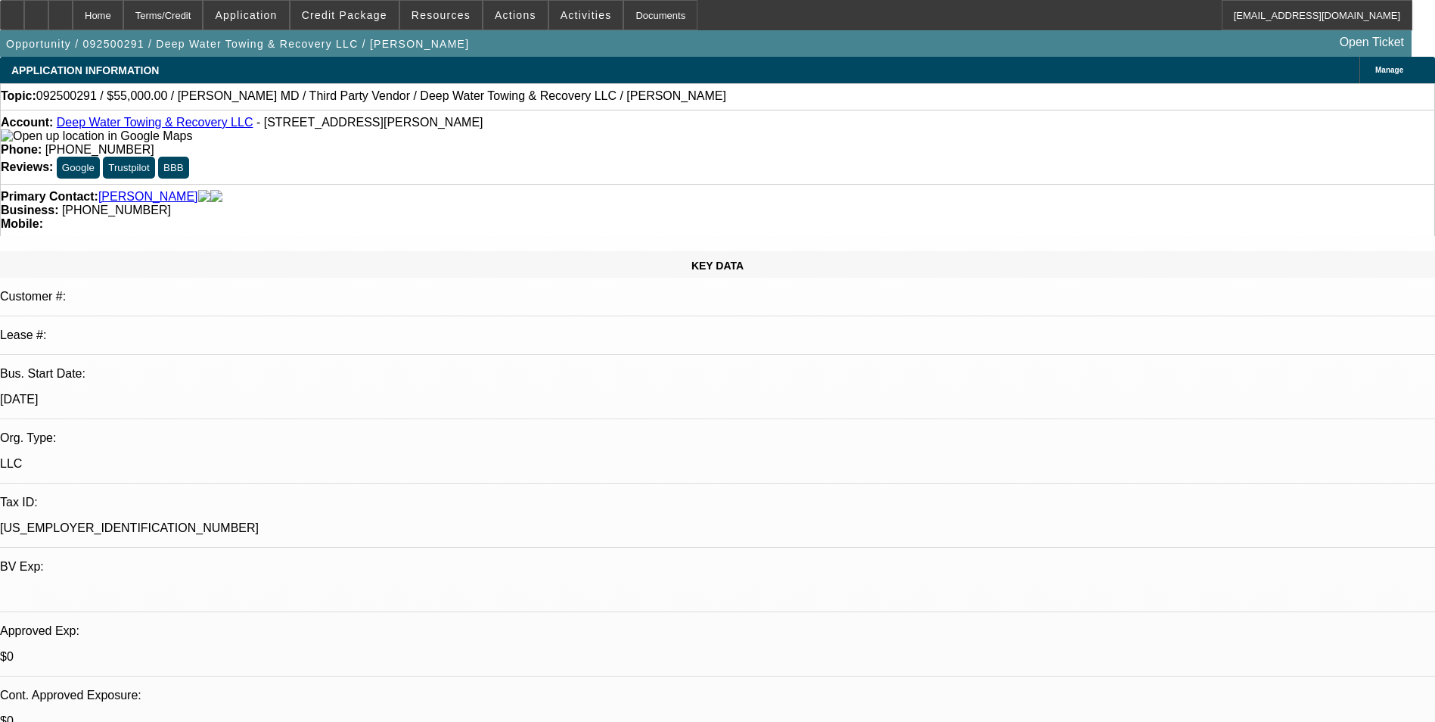
select select "0"
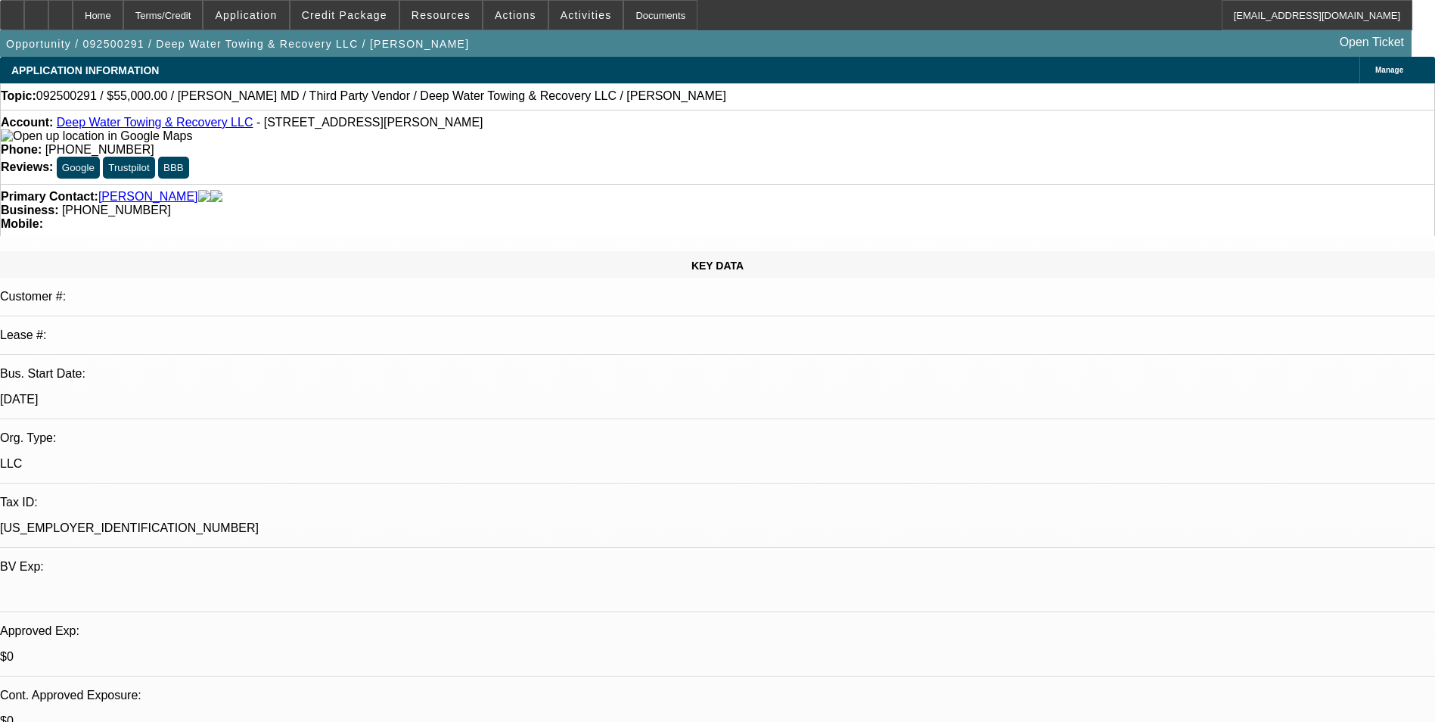
select select "0"
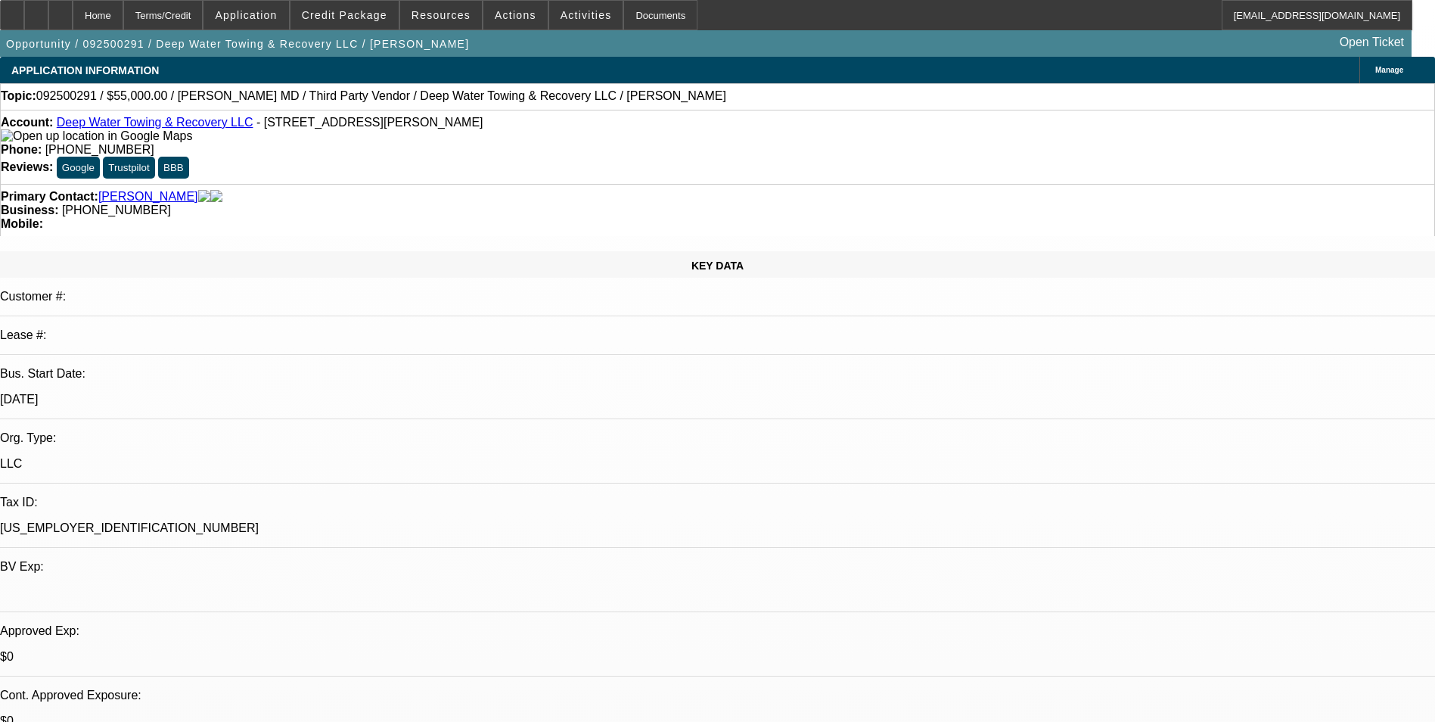
select select "0"
select select "1"
select select "6"
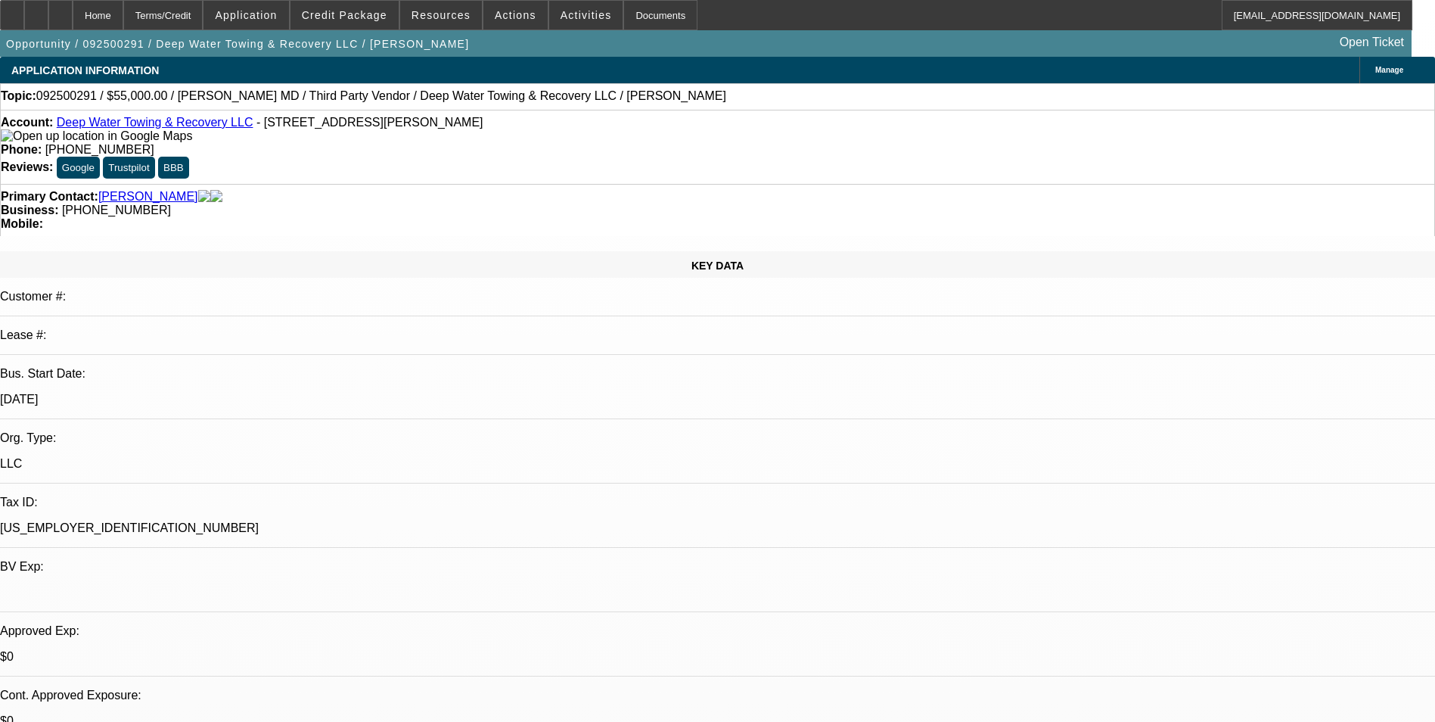
select select "1"
select select "6"
select select "1"
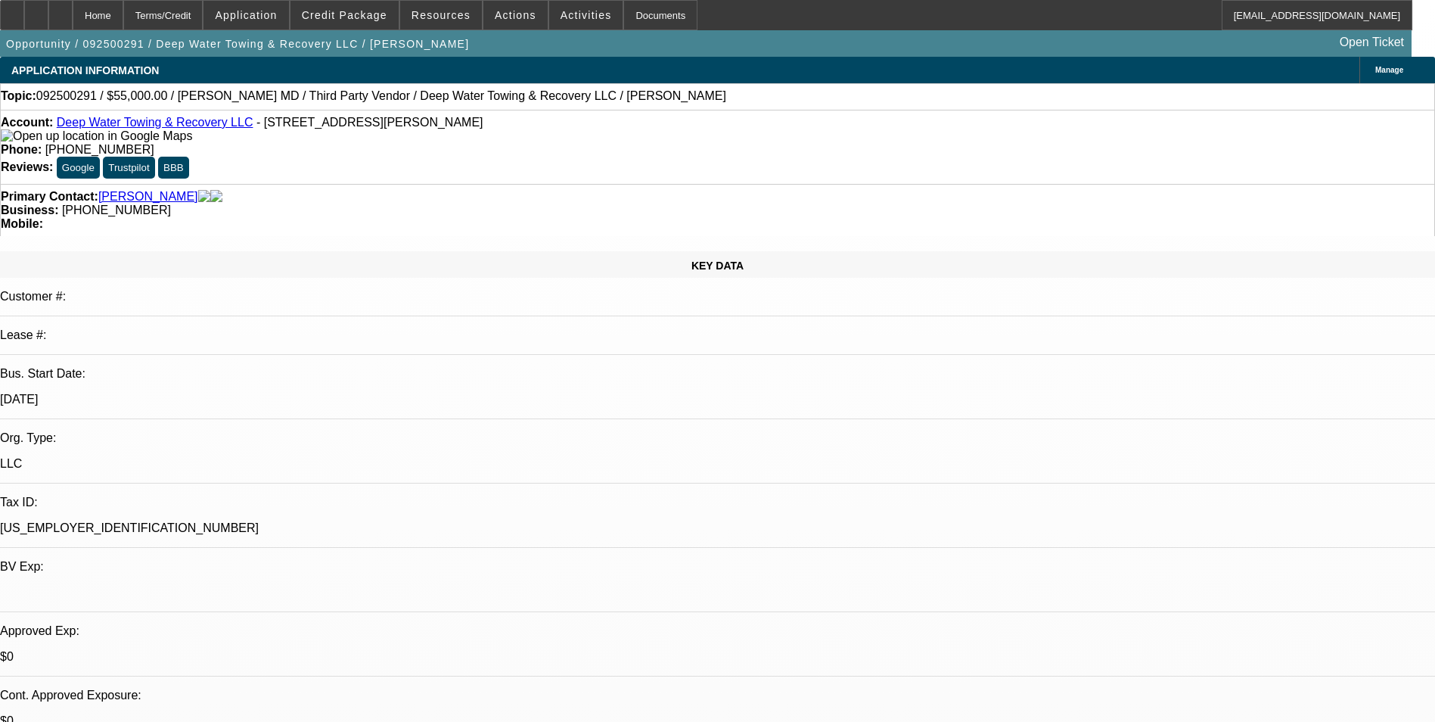
select select "6"
select select "1"
select select "6"
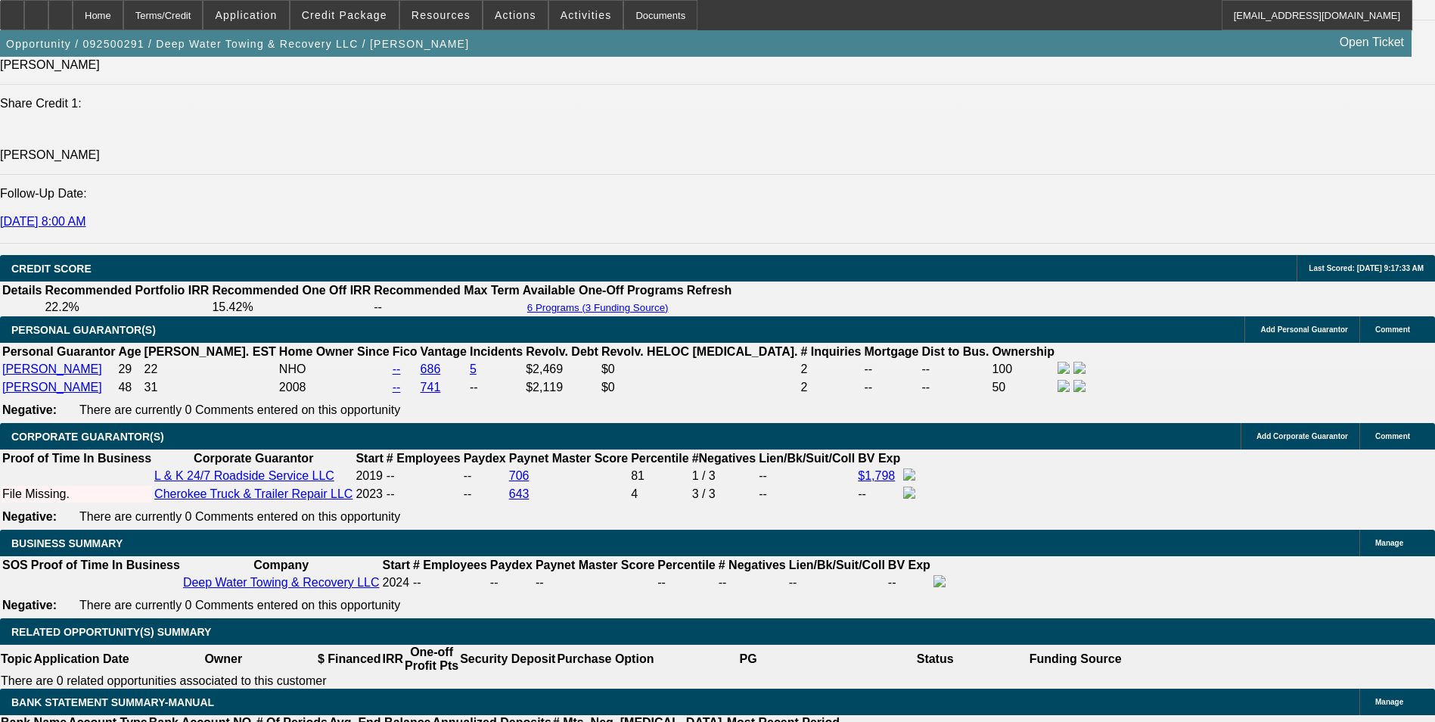
scroll to position [1891, 0]
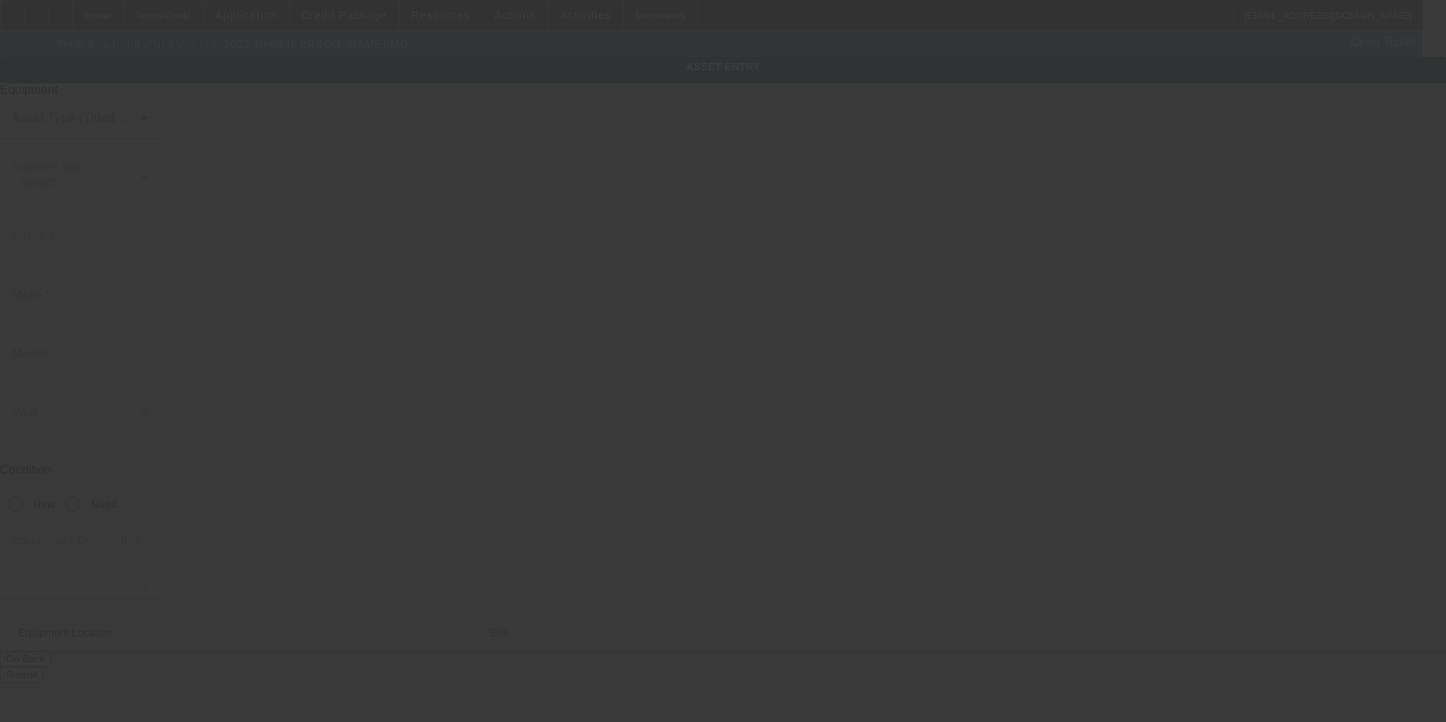
type input "[US_VEHICLE_IDENTIFICATION_NUMBER]"
type input "[PERSON_NAME]"
type input "MD"
radio input "true"
type textarea "With:"
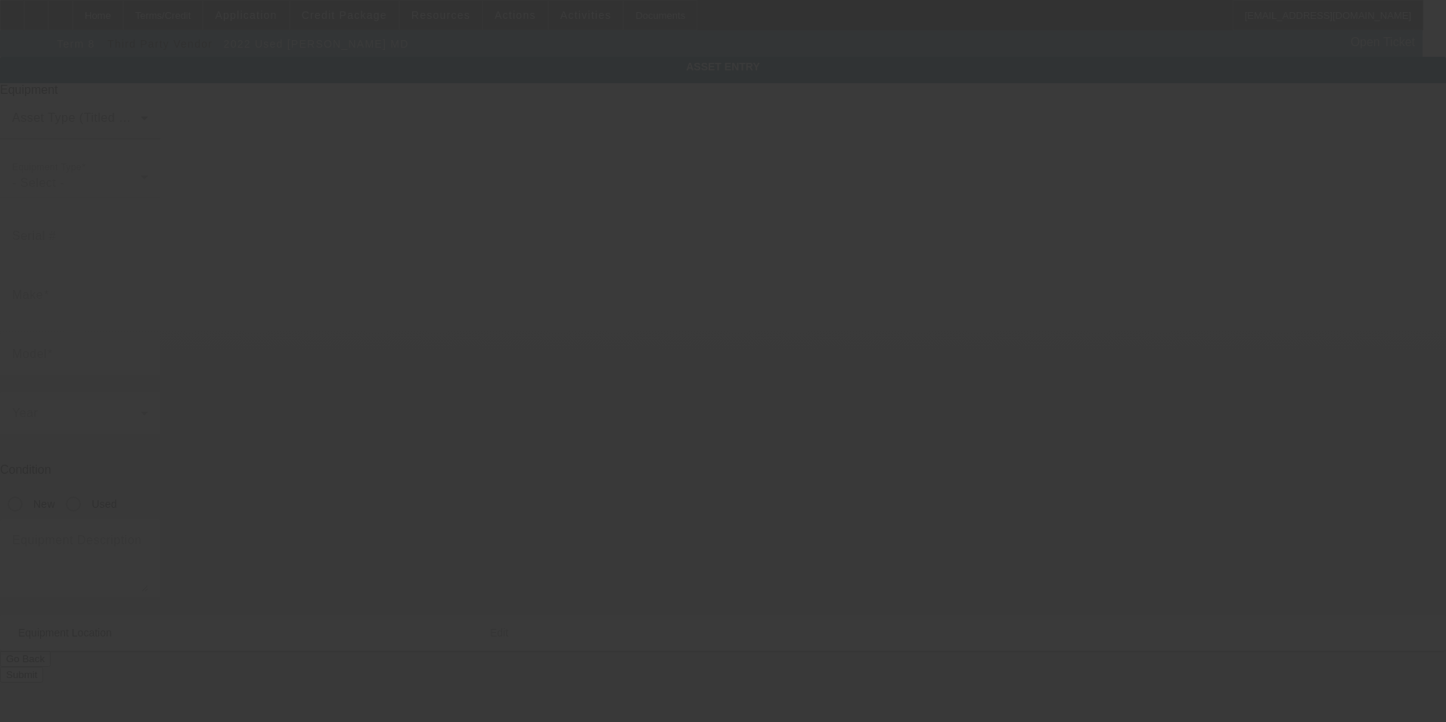
type input "[STREET_ADDRESS][PERSON_NAME]"
type input "Cherokee"
type input "35616"
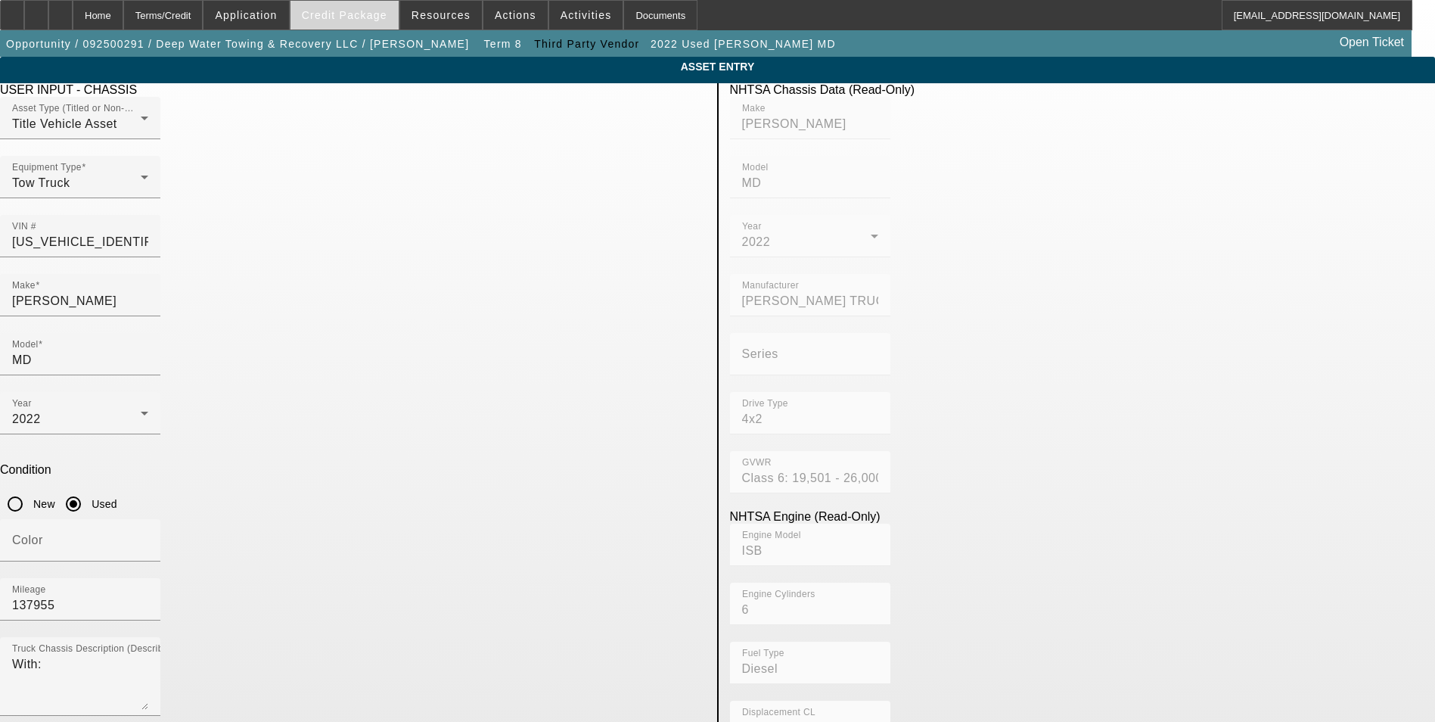
click at [368, 16] on span "Credit Package" at bounding box center [344, 15] width 85 height 12
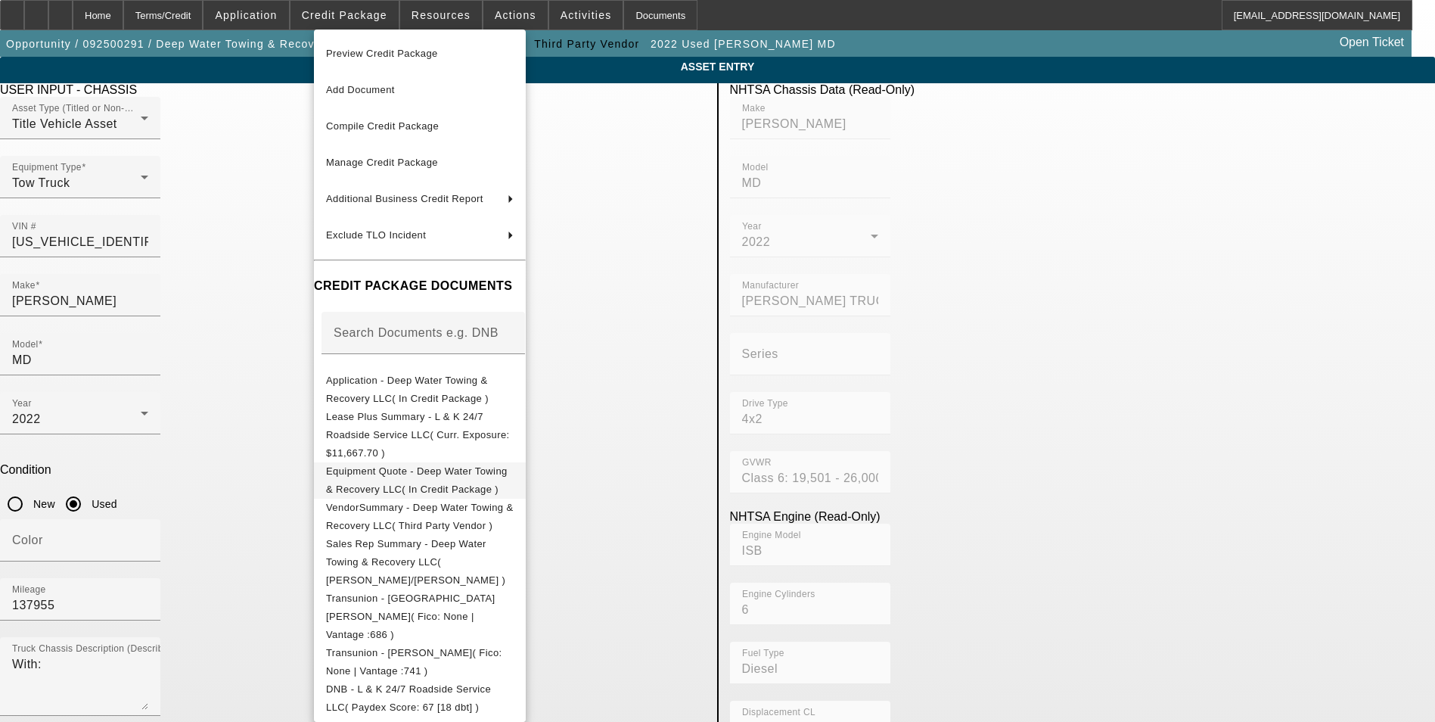
click at [484, 465] on span "Equipment Quote - Deep Water Towing & Recovery LLC( In Credit Package )" at bounding box center [417, 480] width 182 height 30
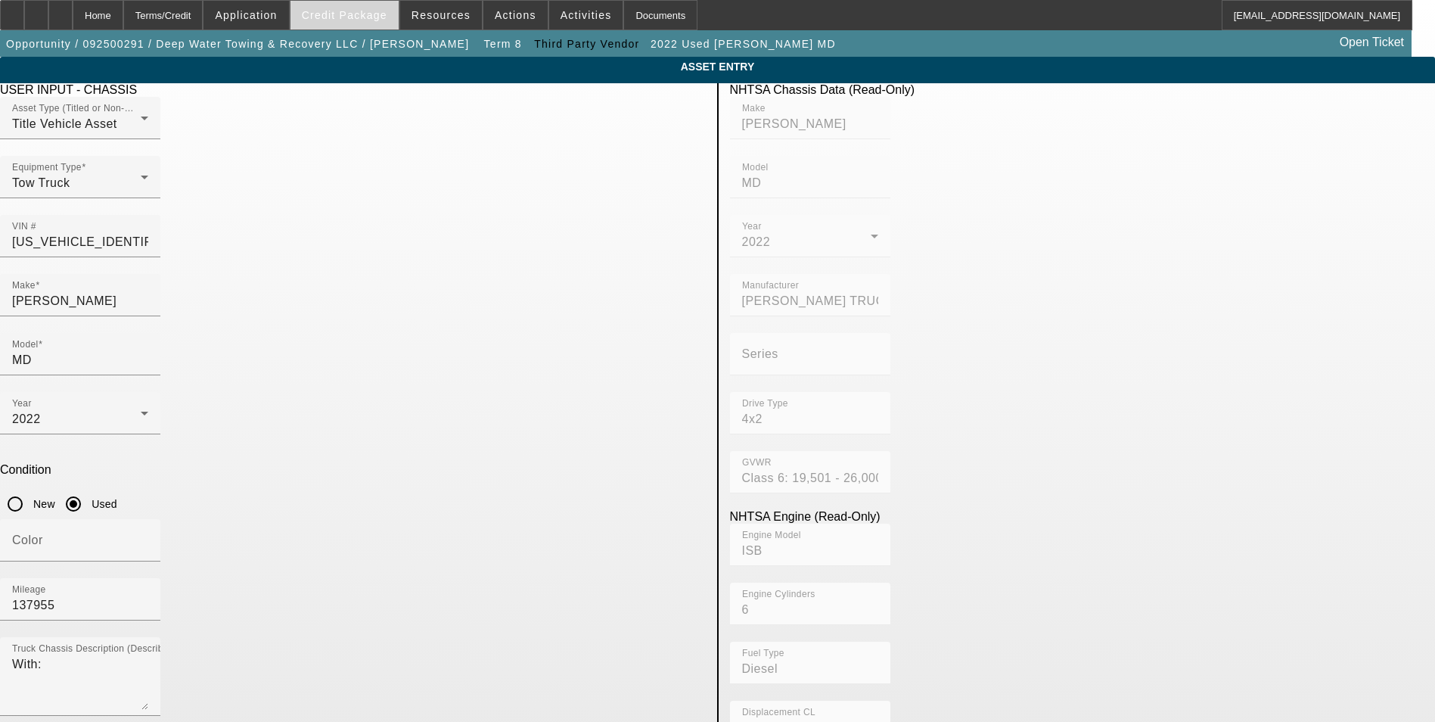
click at [371, 7] on span at bounding box center [344, 15] width 108 height 36
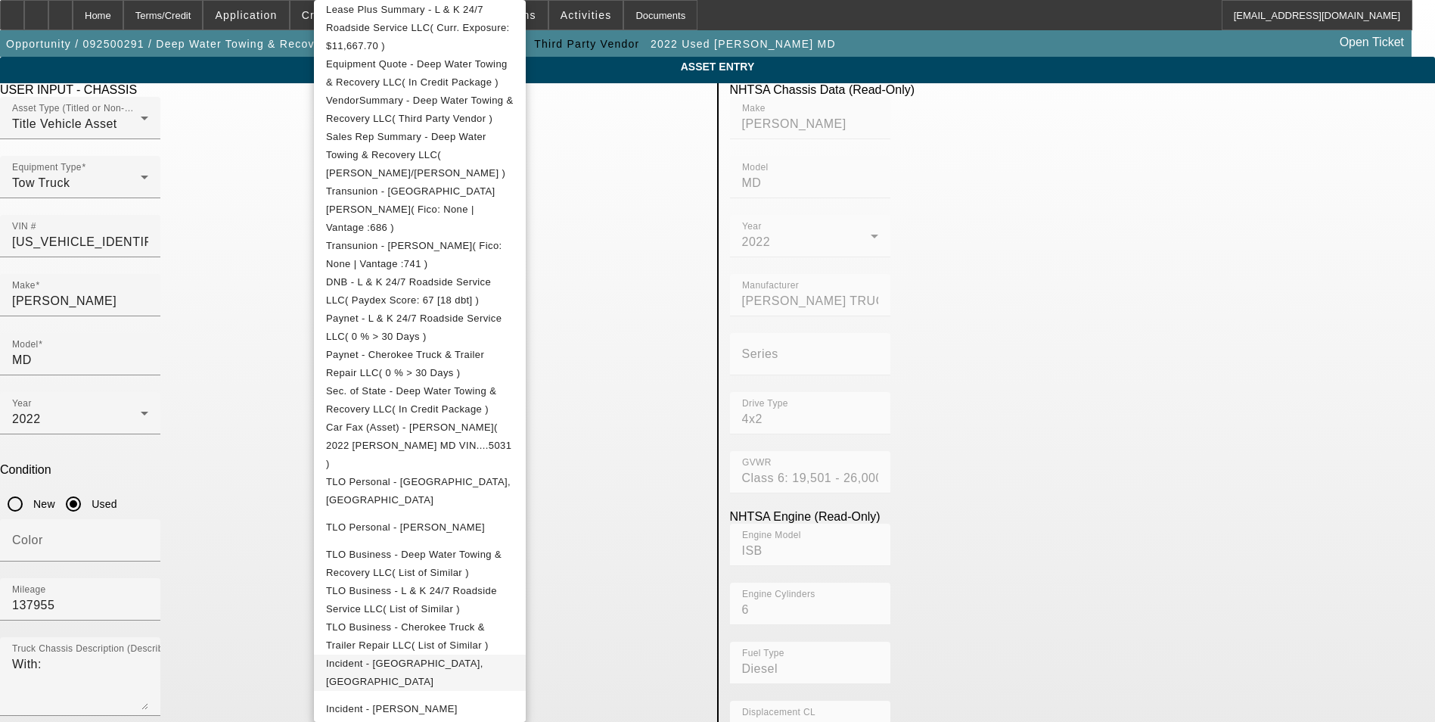
scroll to position [454, 0]
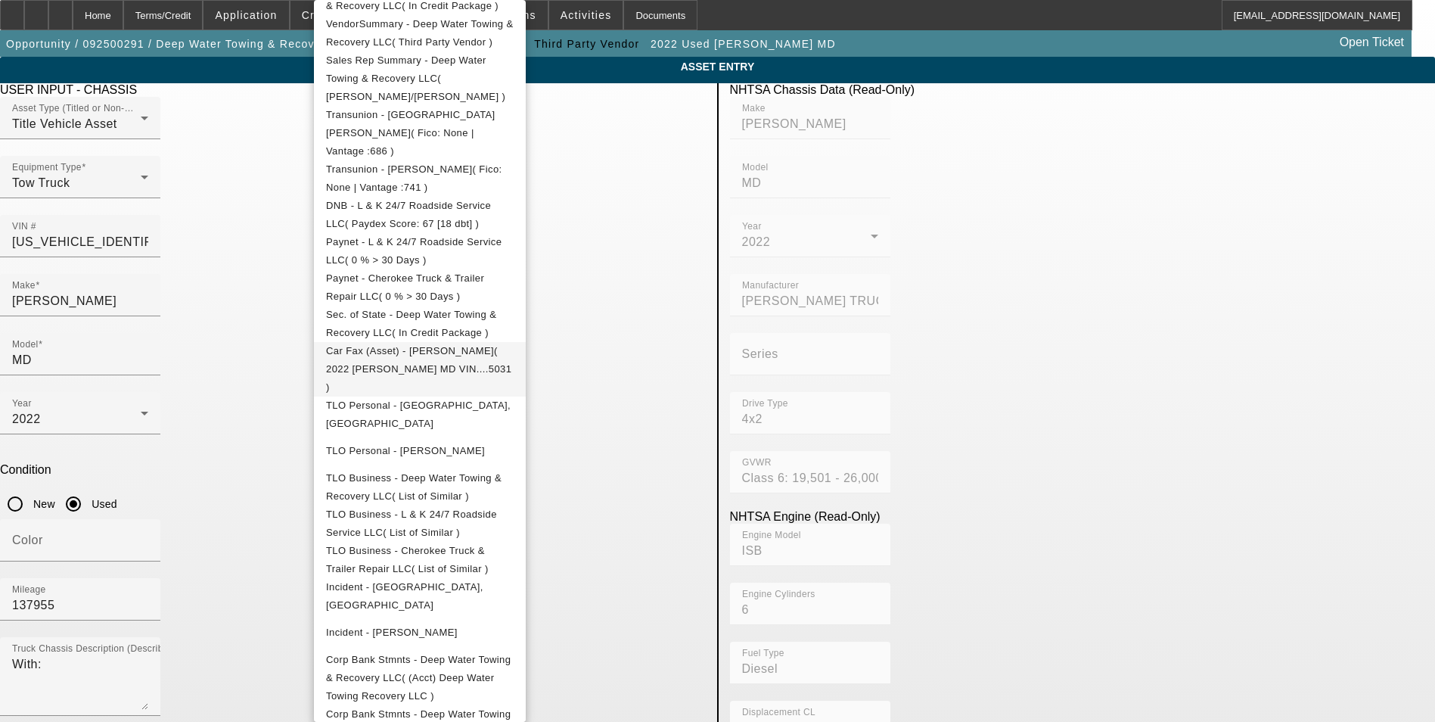
click at [514, 342] on span "Car Fax (Asset) - [PERSON_NAME]( 2022 [PERSON_NAME] MD VIN....5031 )" at bounding box center [420, 369] width 188 height 54
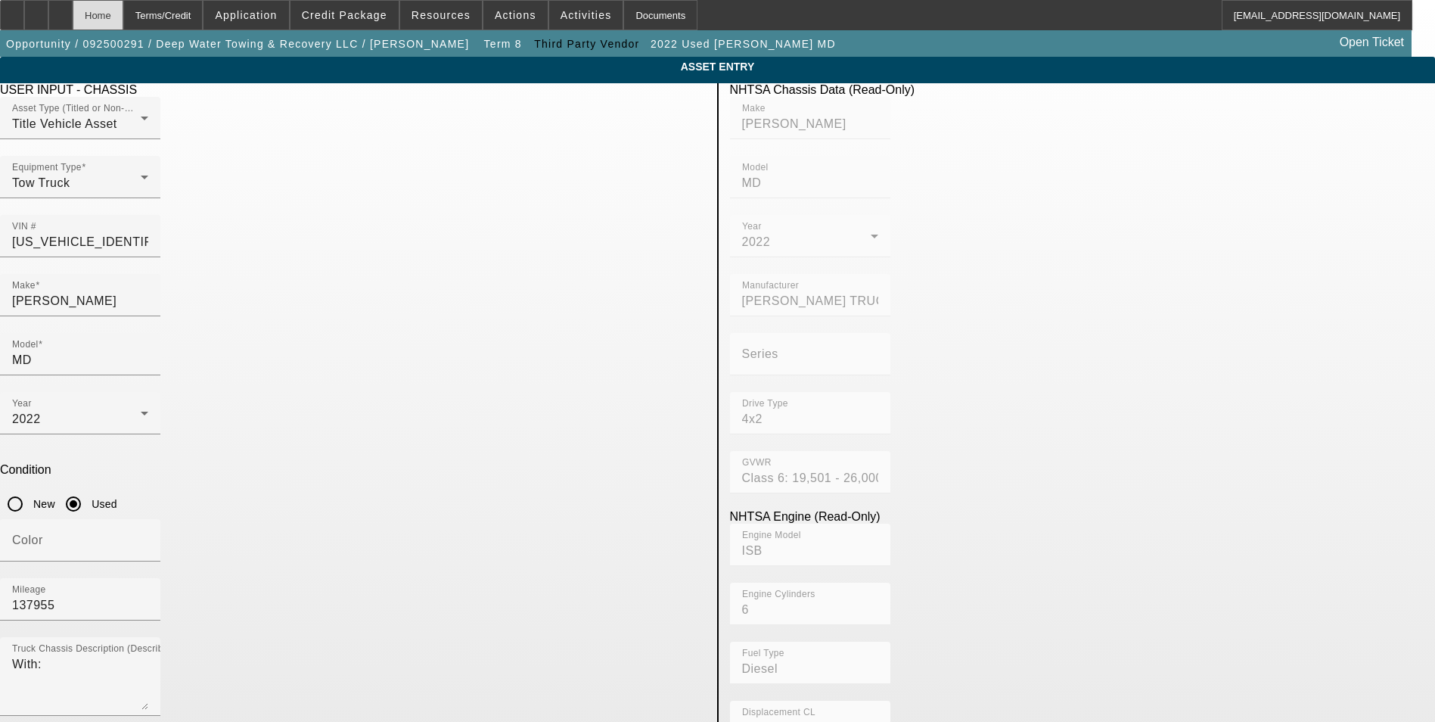
click at [123, 16] on div "Home" at bounding box center [98, 15] width 51 height 30
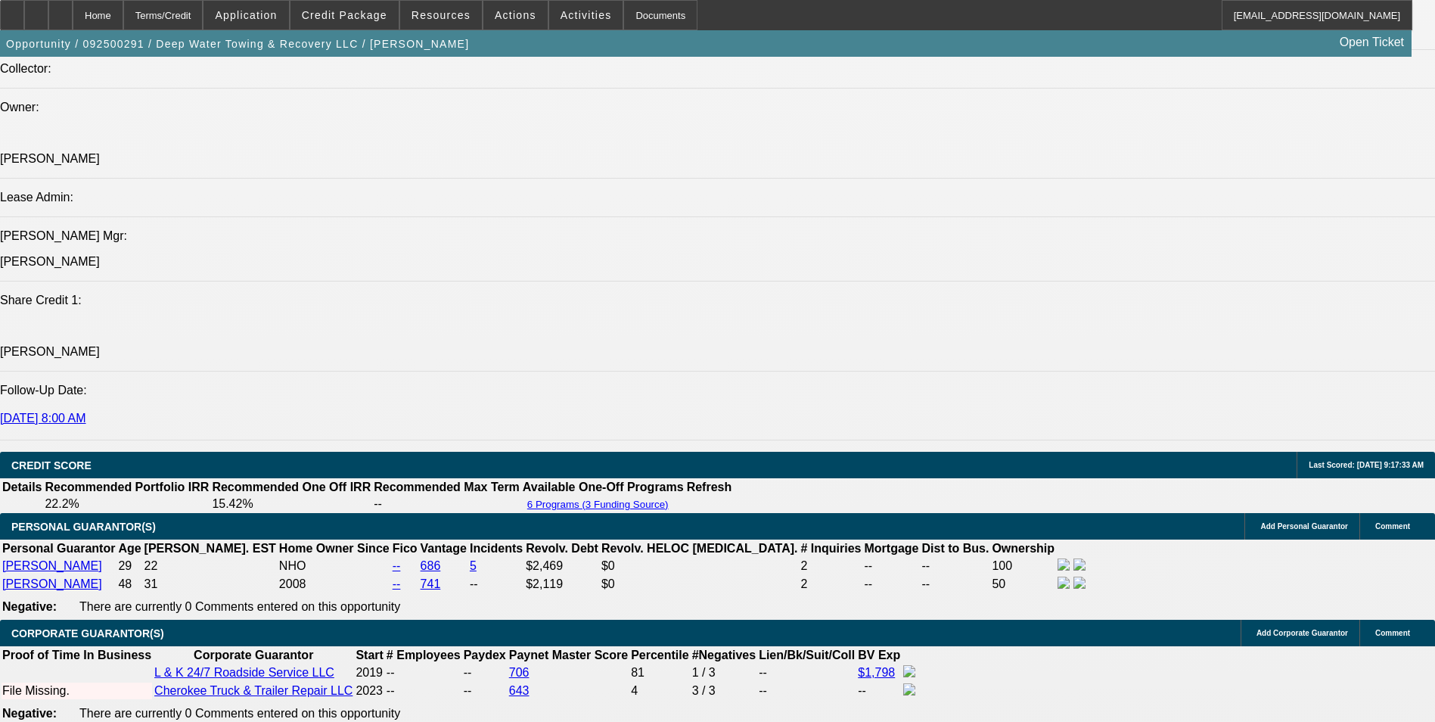
select select "0"
select select "6"
select select "0"
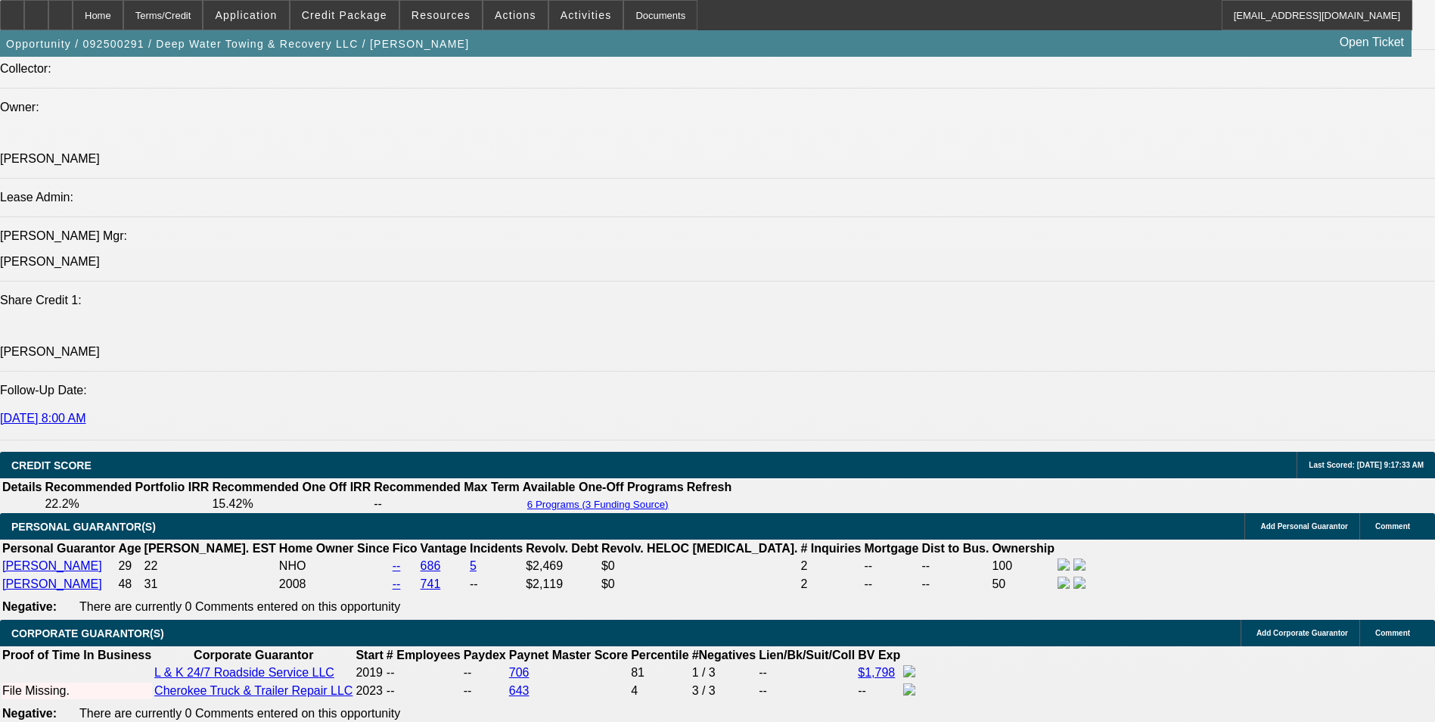
select select "0"
select select "6"
select select "0"
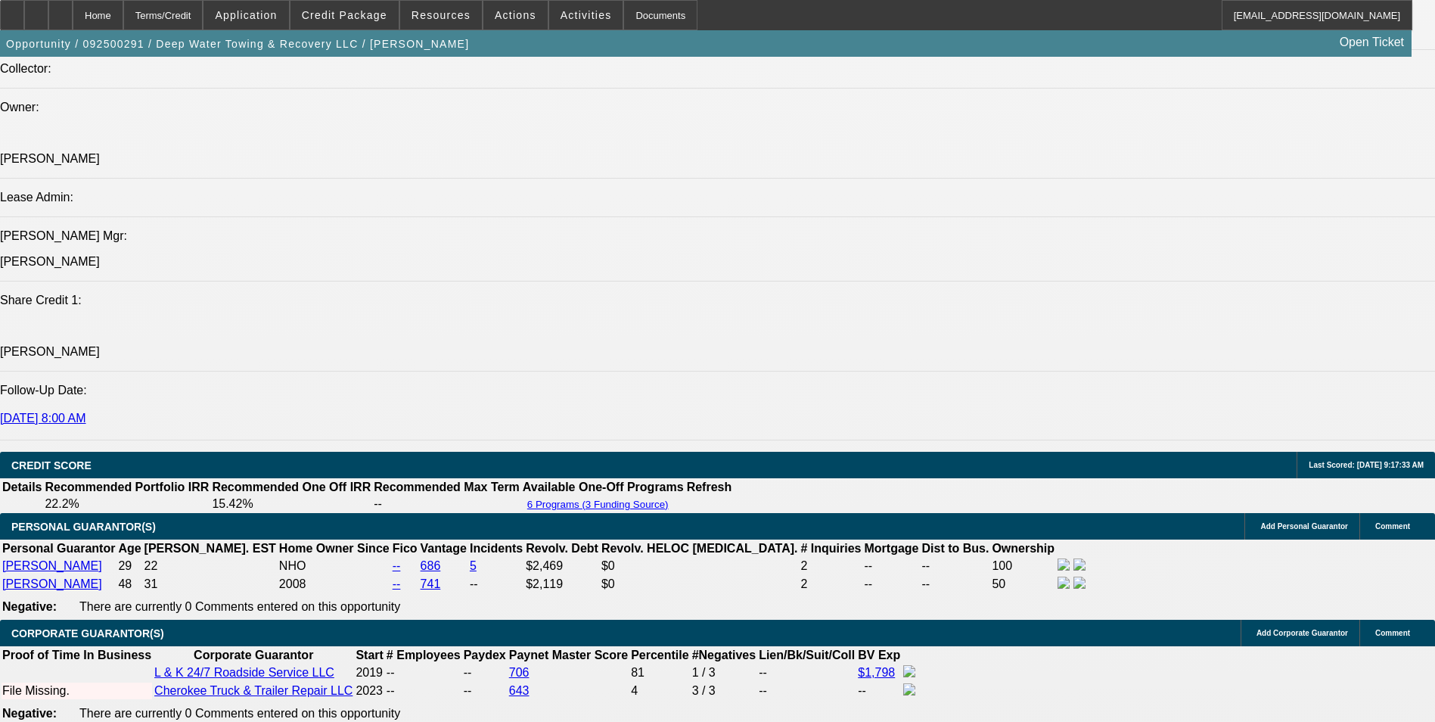
select select "0"
select select "6"
select select "0"
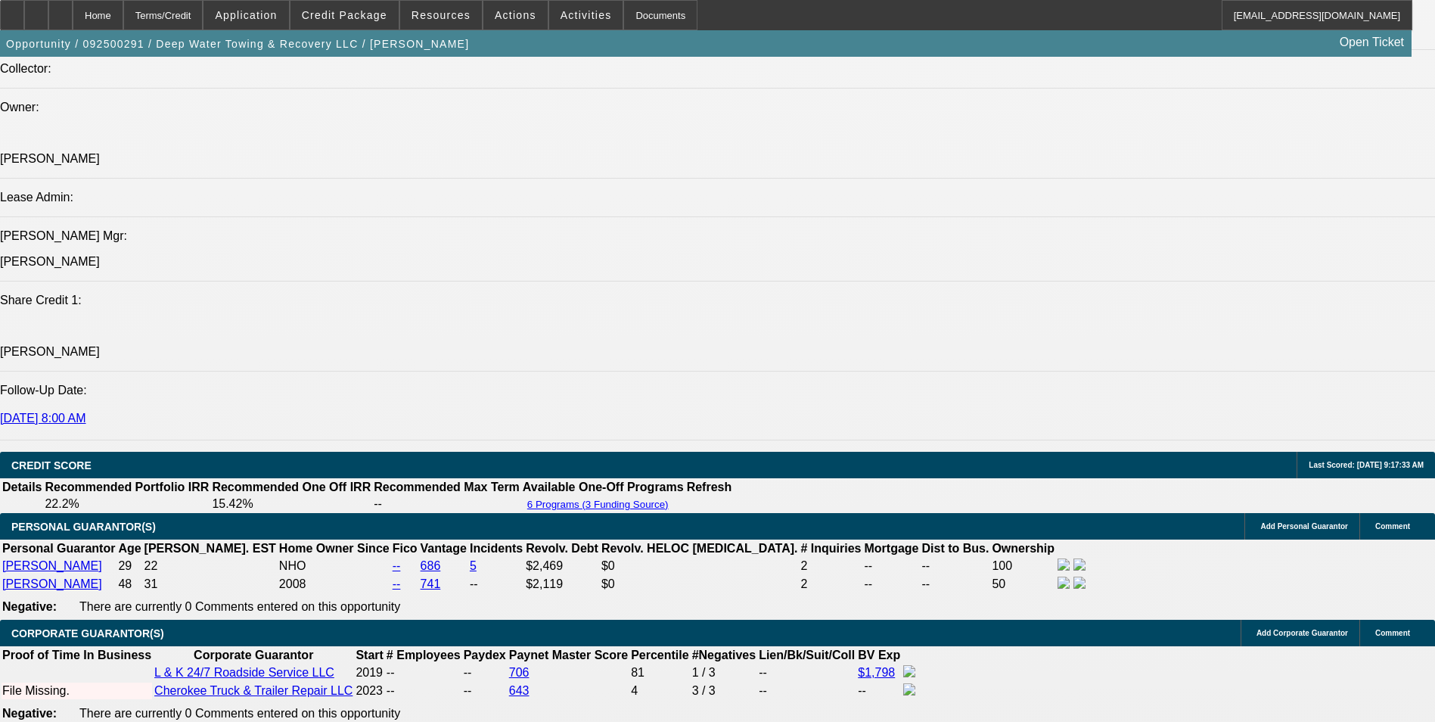
select select "6"
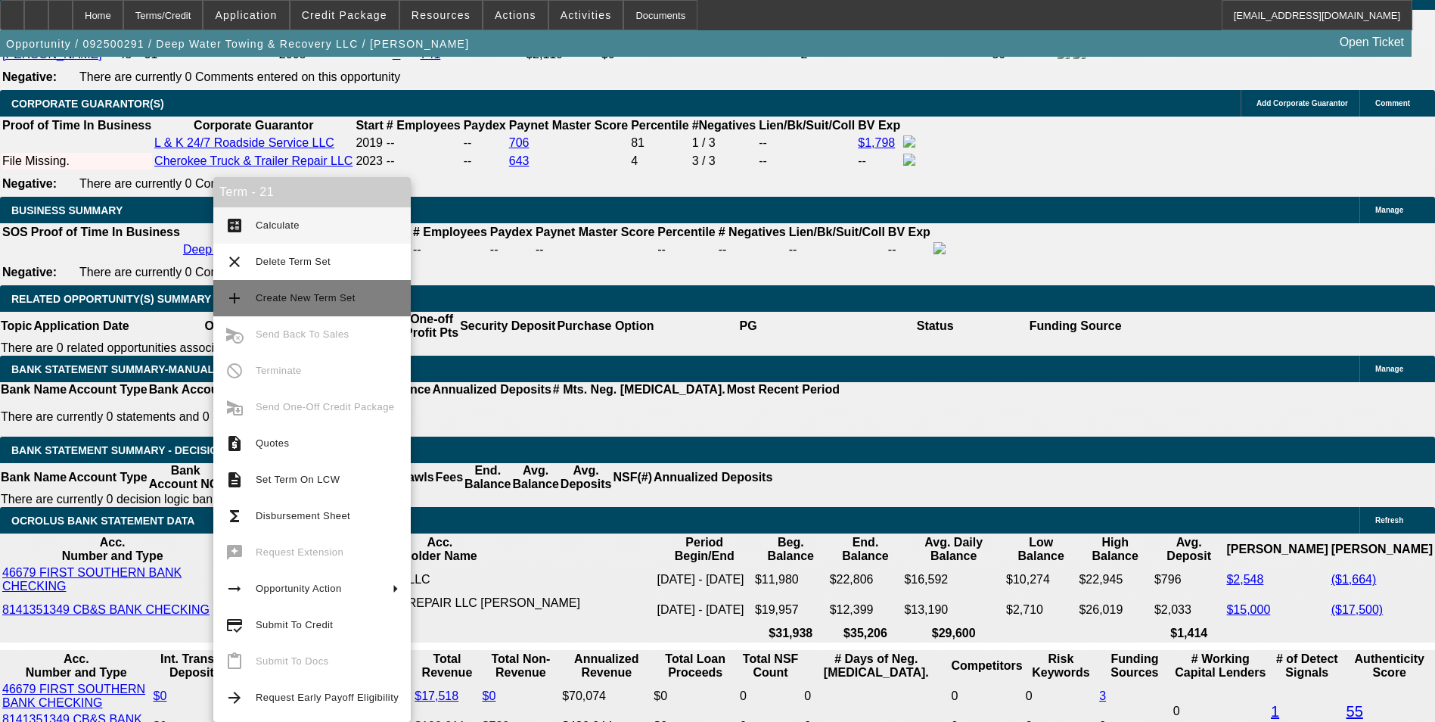
scroll to position [2387, 0]
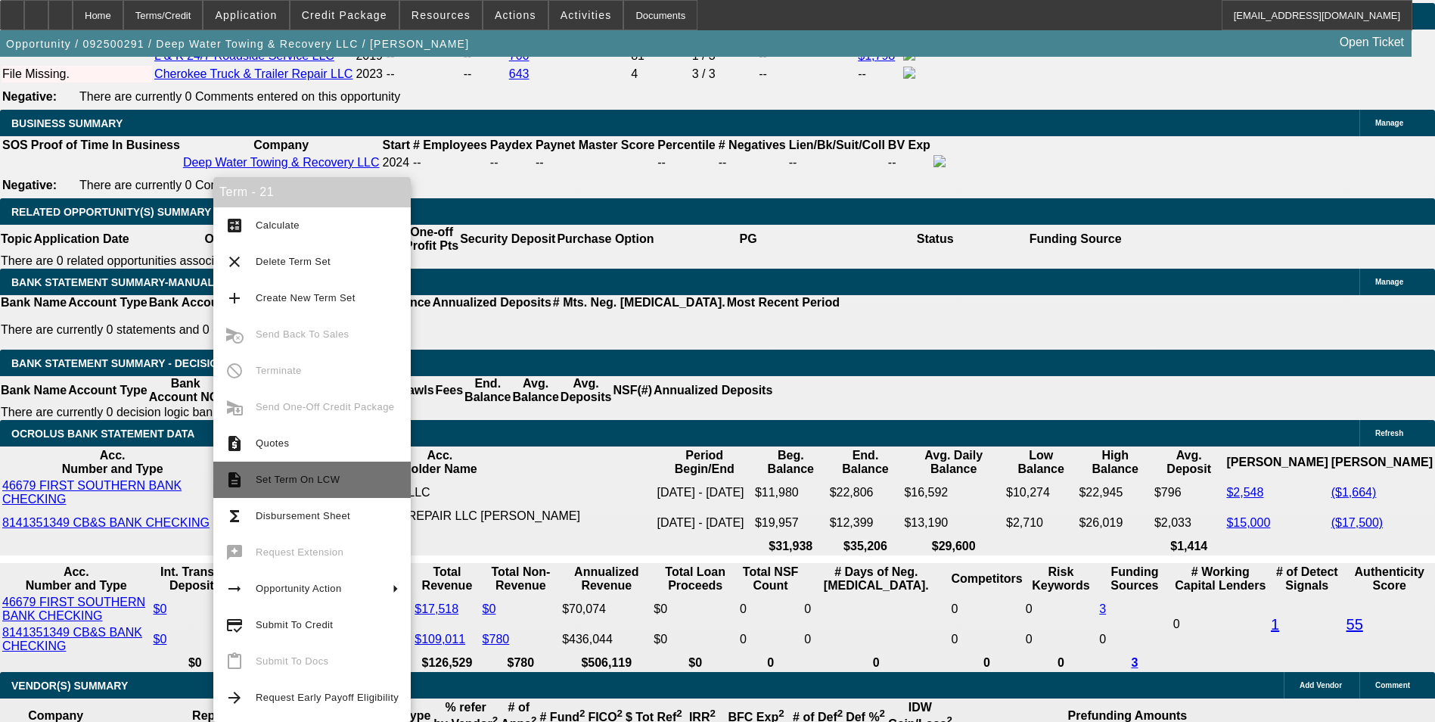
click at [339, 484] on span "Set Term On LCW" at bounding box center [327, 480] width 143 height 18
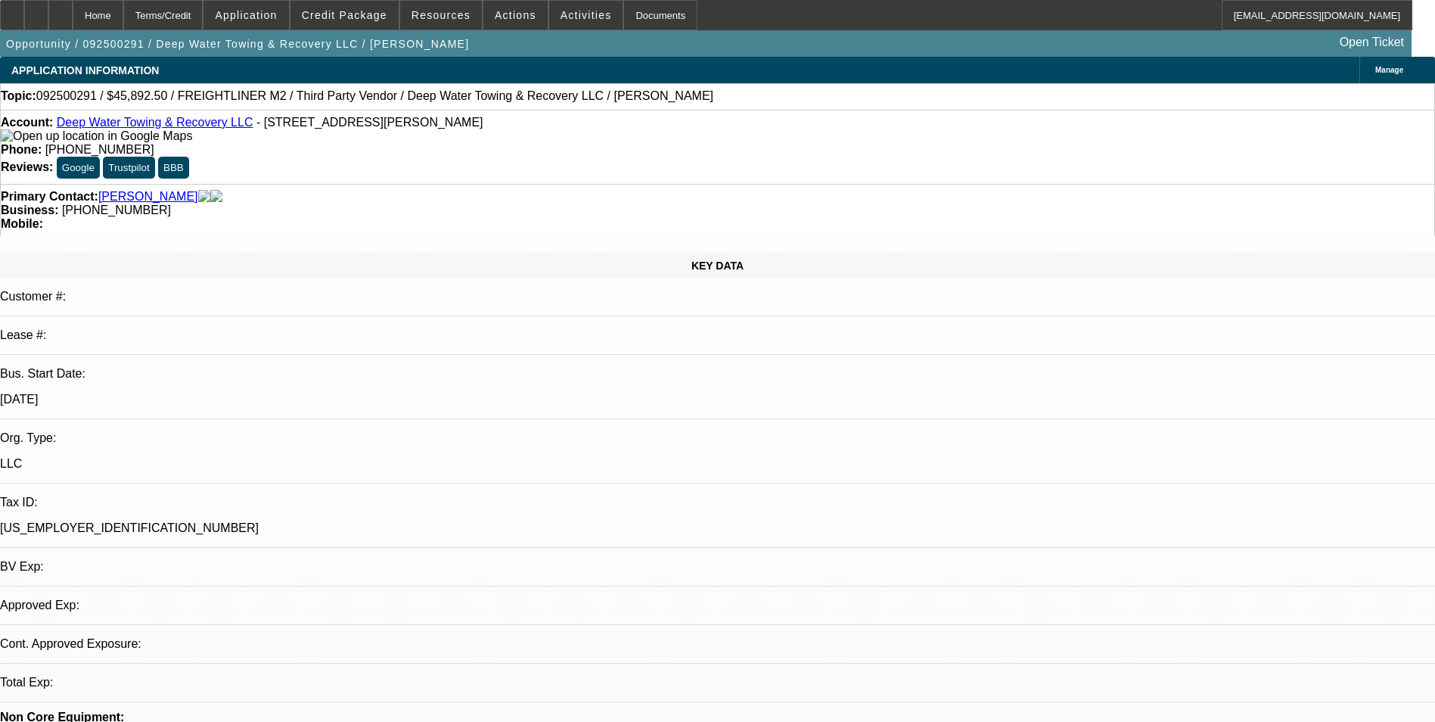
select select "0"
select select "6"
select select "0"
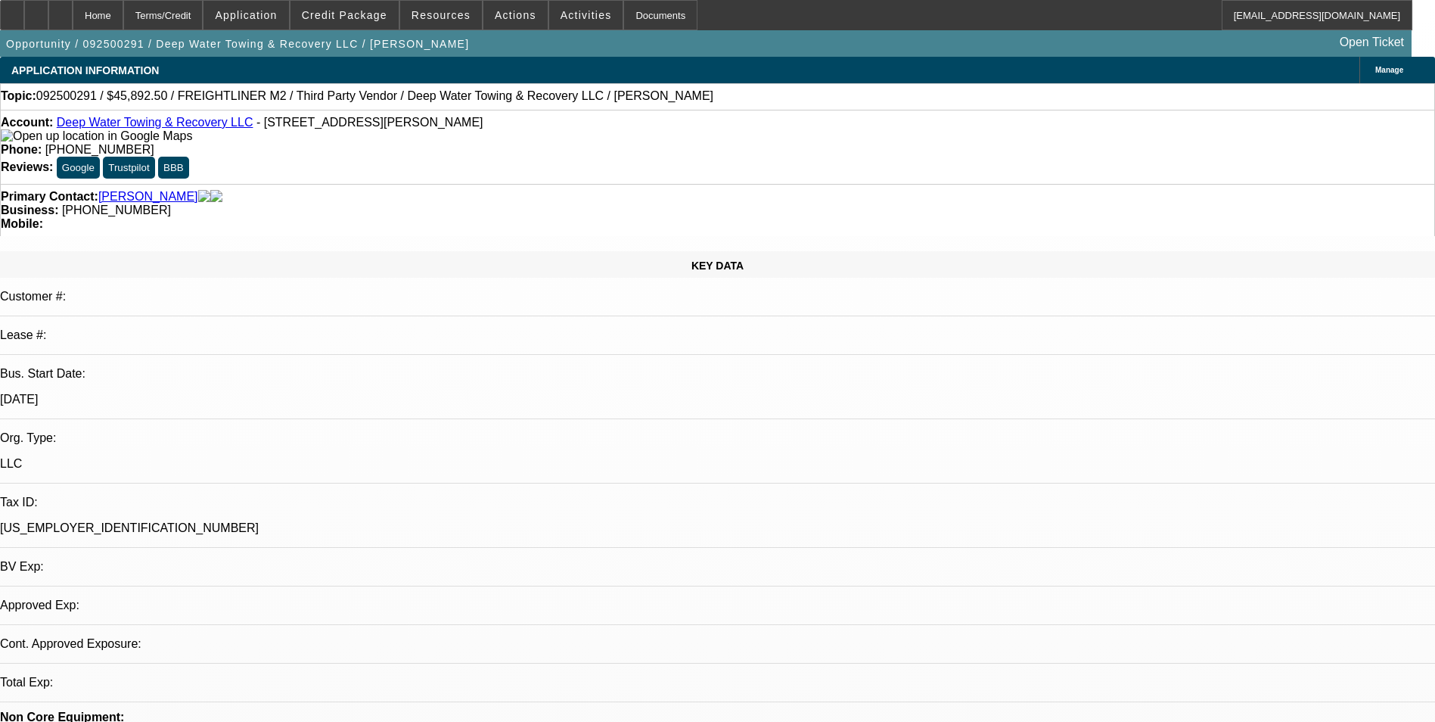
select select "0"
select select "6"
select select "0"
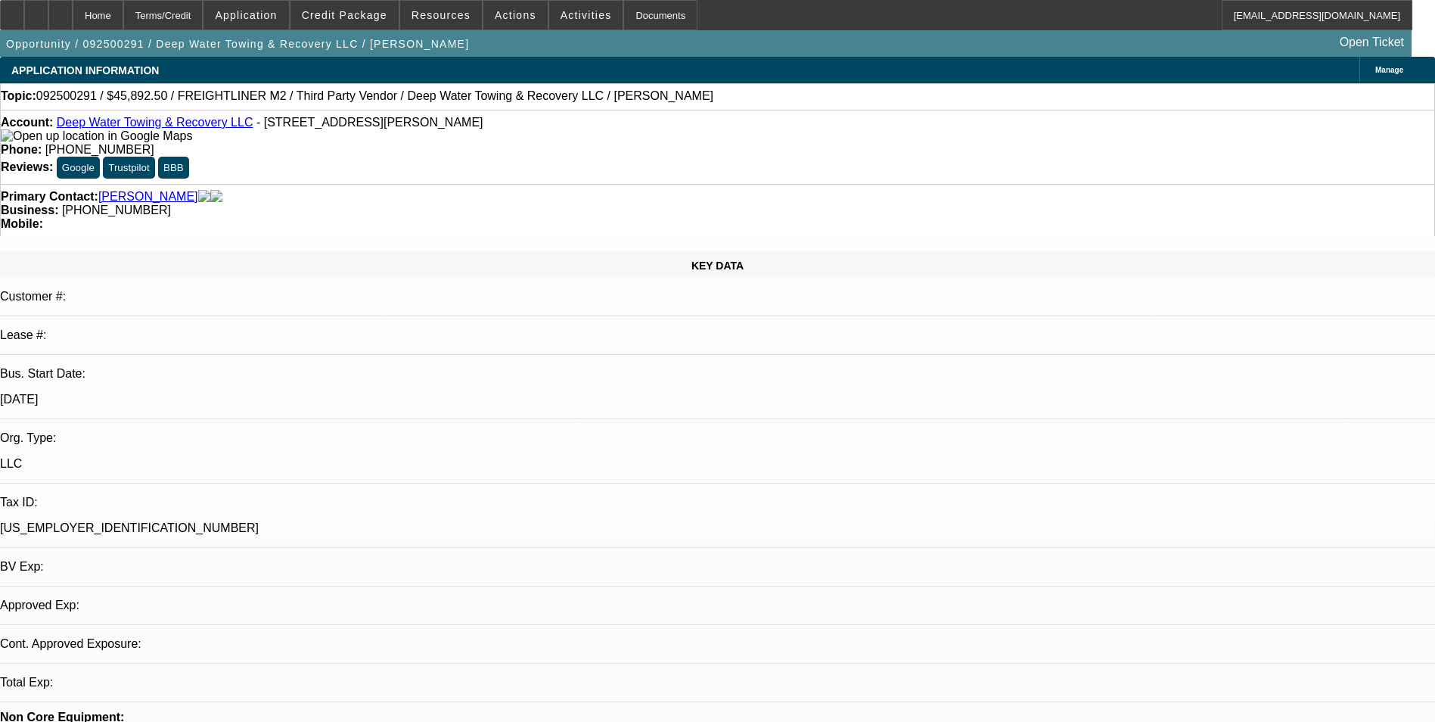
select select "0"
select select "6"
select select "0"
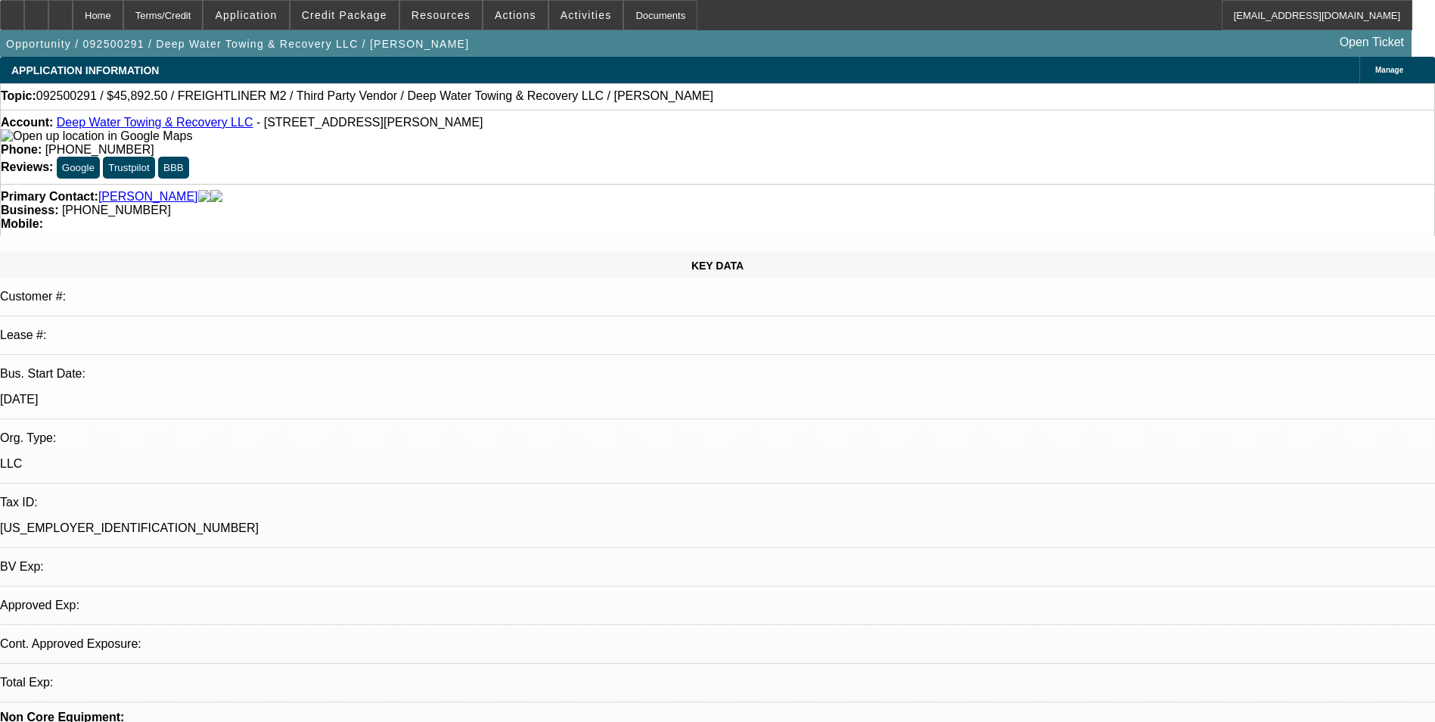
select select "6"
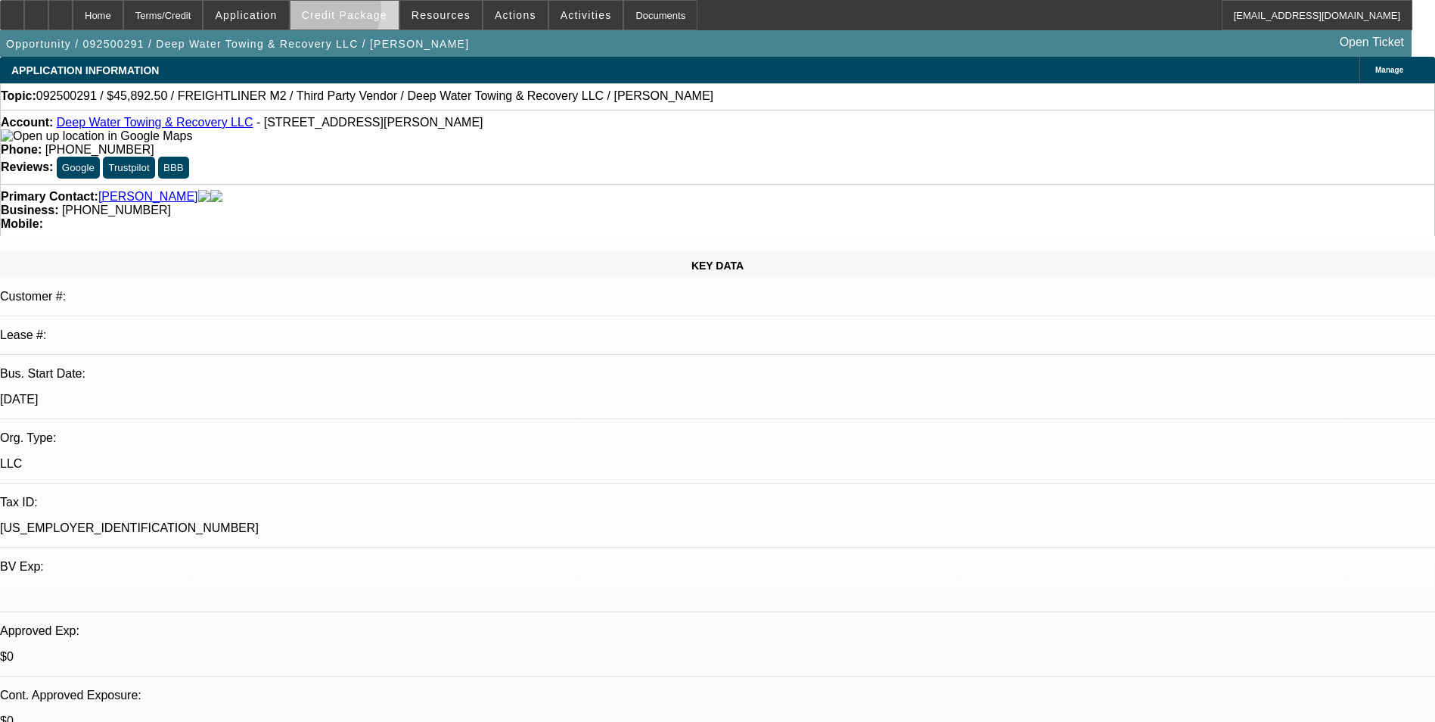
click at [348, 13] on span "Credit Package" at bounding box center [344, 15] width 85 height 12
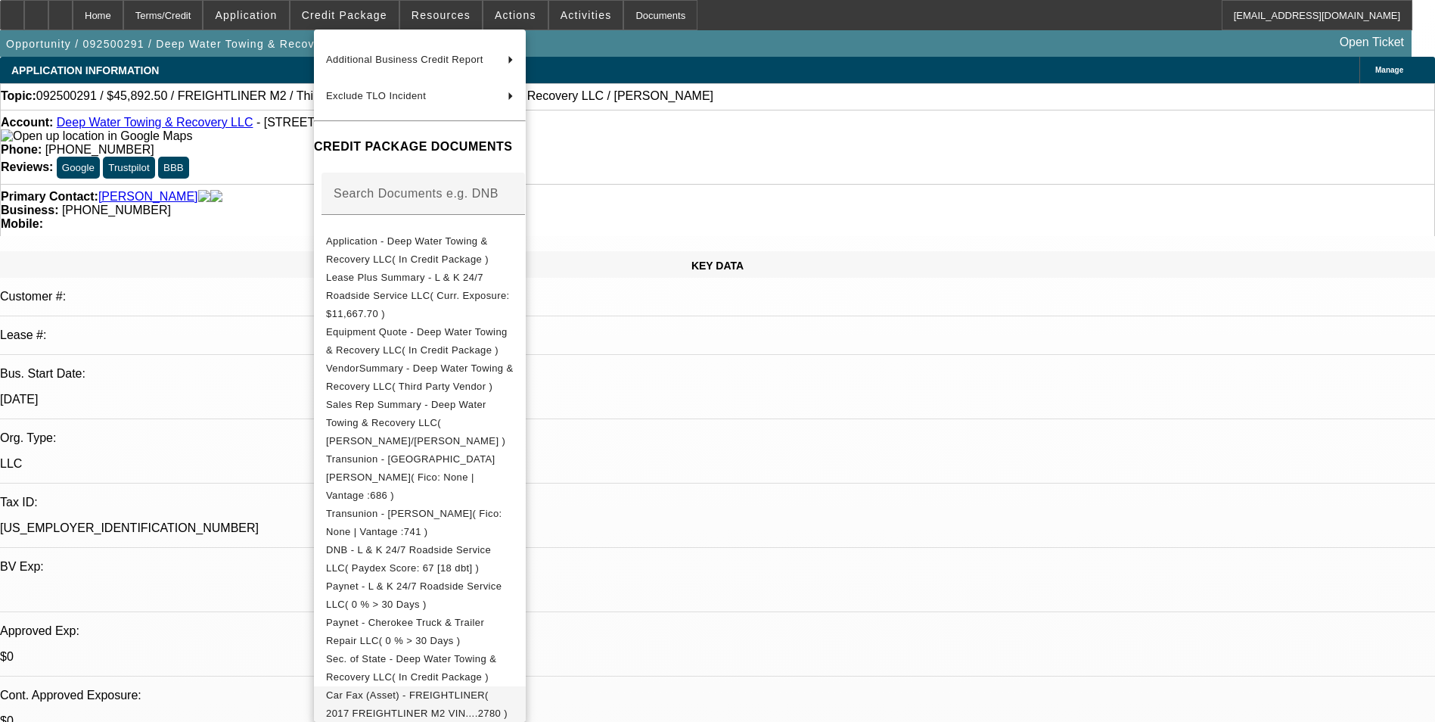
scroll to position [303, 0]
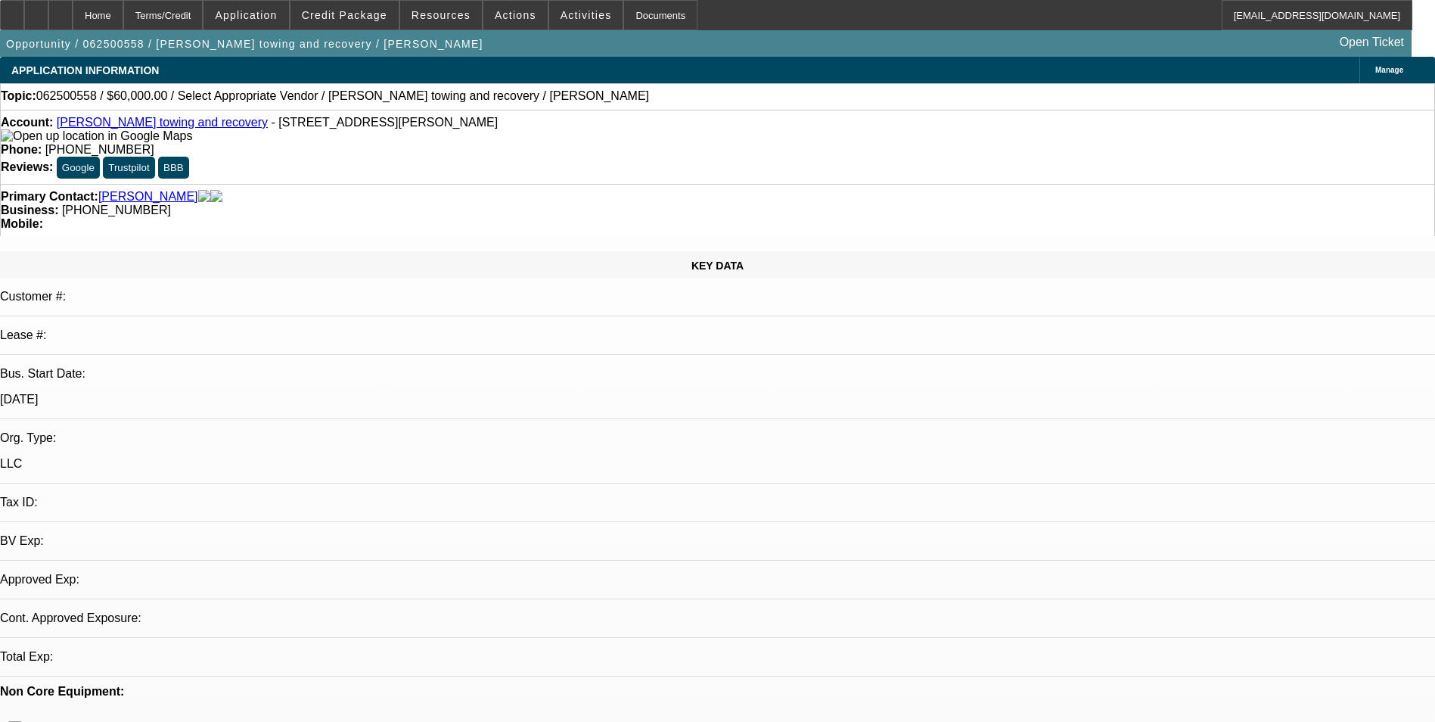
select select "0"
select select "2"
select select "0.1"
select select "1"
select select "2"
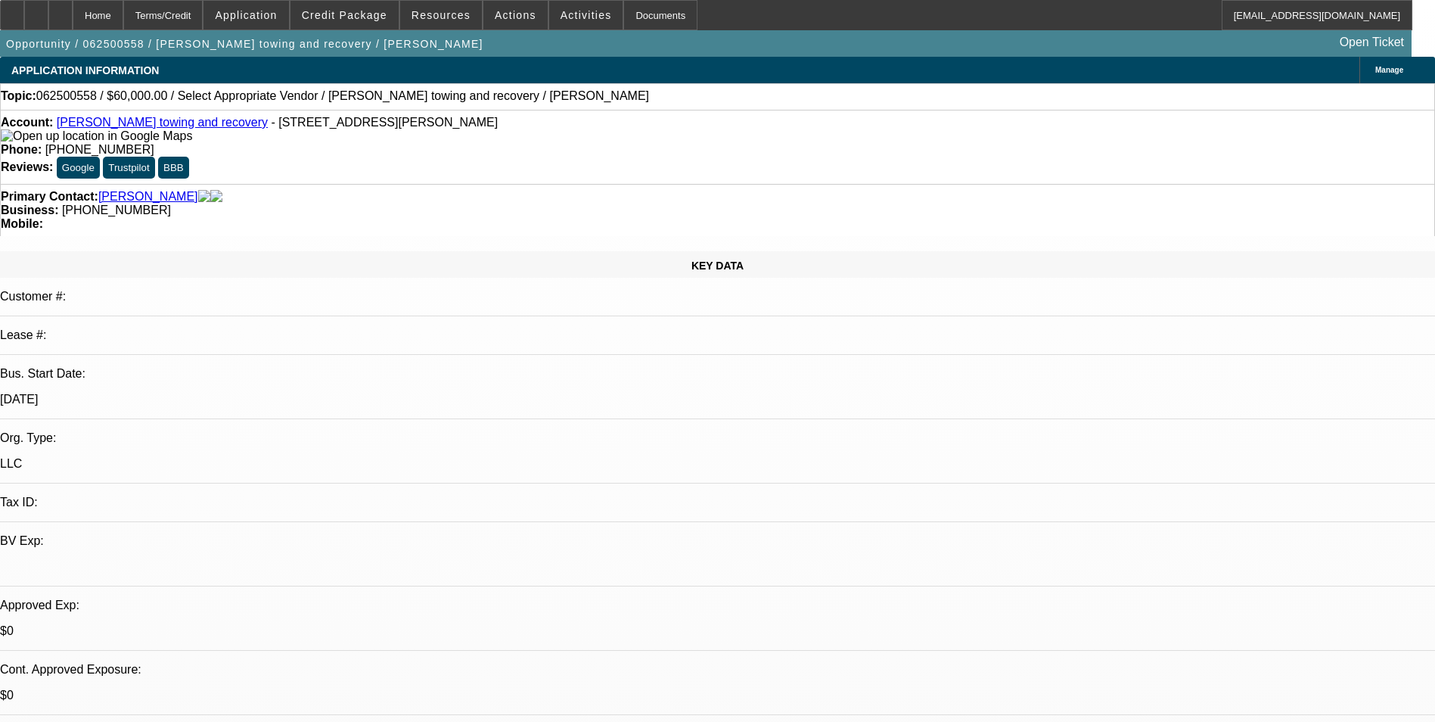
select select "4"
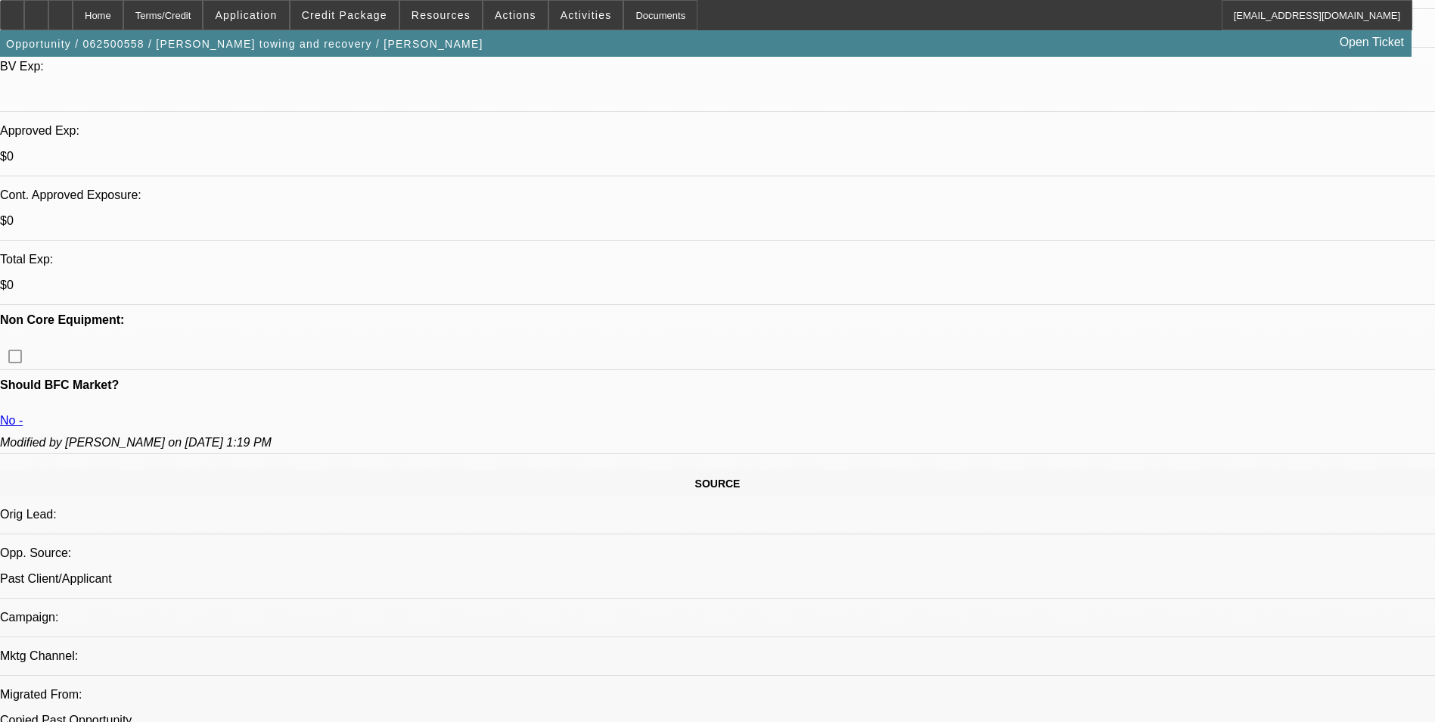
scroll to position [530, 0]
